Goal: Navigation & Orientation: Find specific page/section

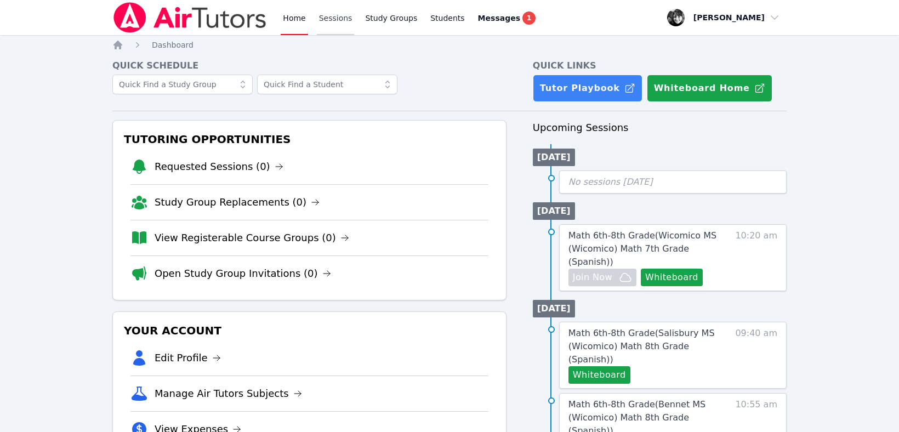
click at [333, 19] on link "Sessions" at bounding box center [336, 17] width 38 height 35
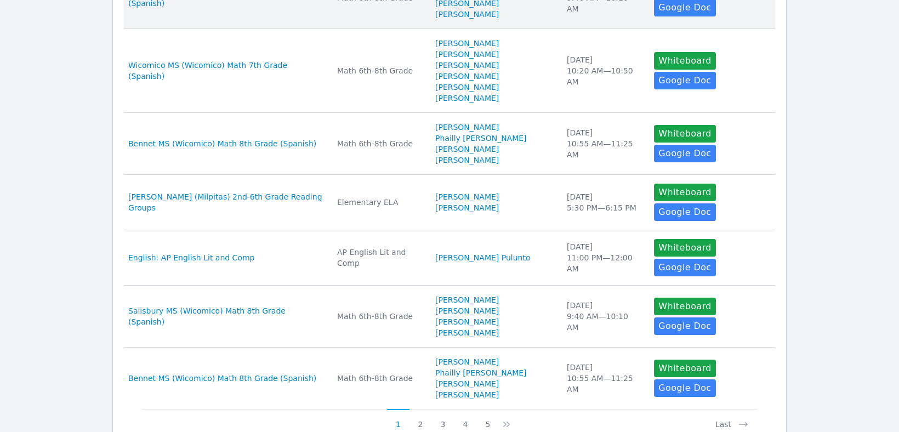
scroll to position [504, 0]
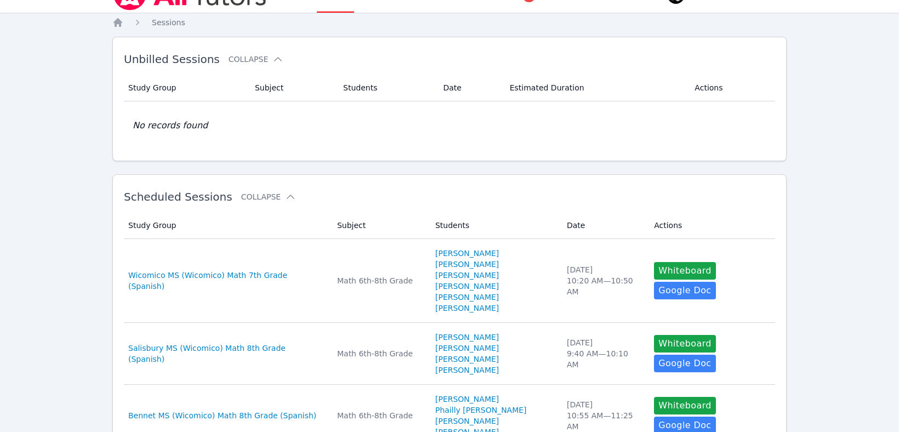
scroll to position [0, 0]
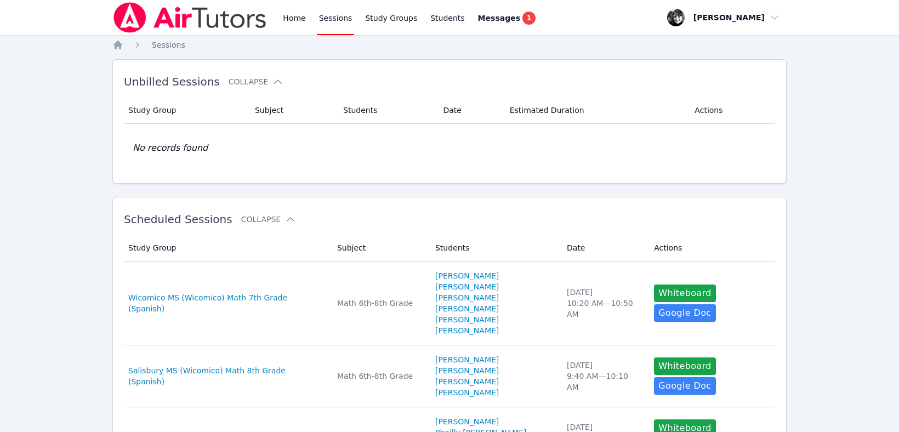
click at [337, 21] on link "Sessions" at bounding box center [336, 17] width 38 height 35
click at [493, 18] on span "Messages" at bounding box center [499, 18] width 42 height 11
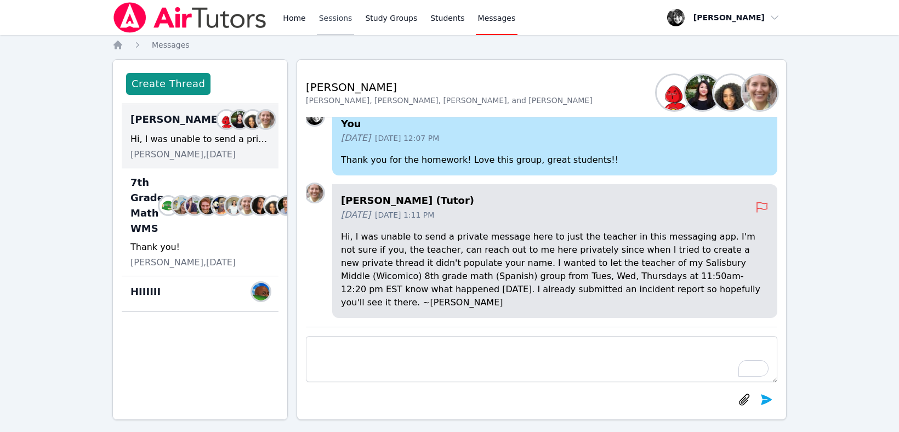
click at [339, 14] on link "Sessions" at bounding box center [336, 17] width 38 height 35
